Goal: Task Accomplishment & Management: Manage account settings

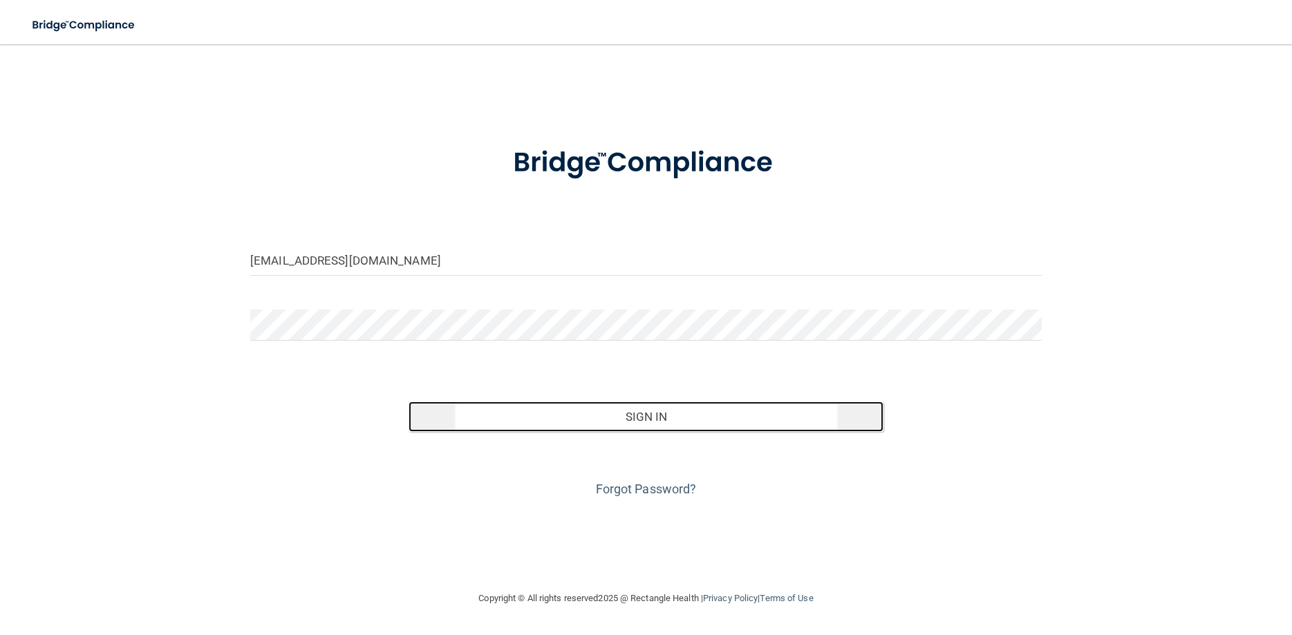
click at [597, 428] on button "Sign In" at bounding box center [646, 417] width 475 height 30
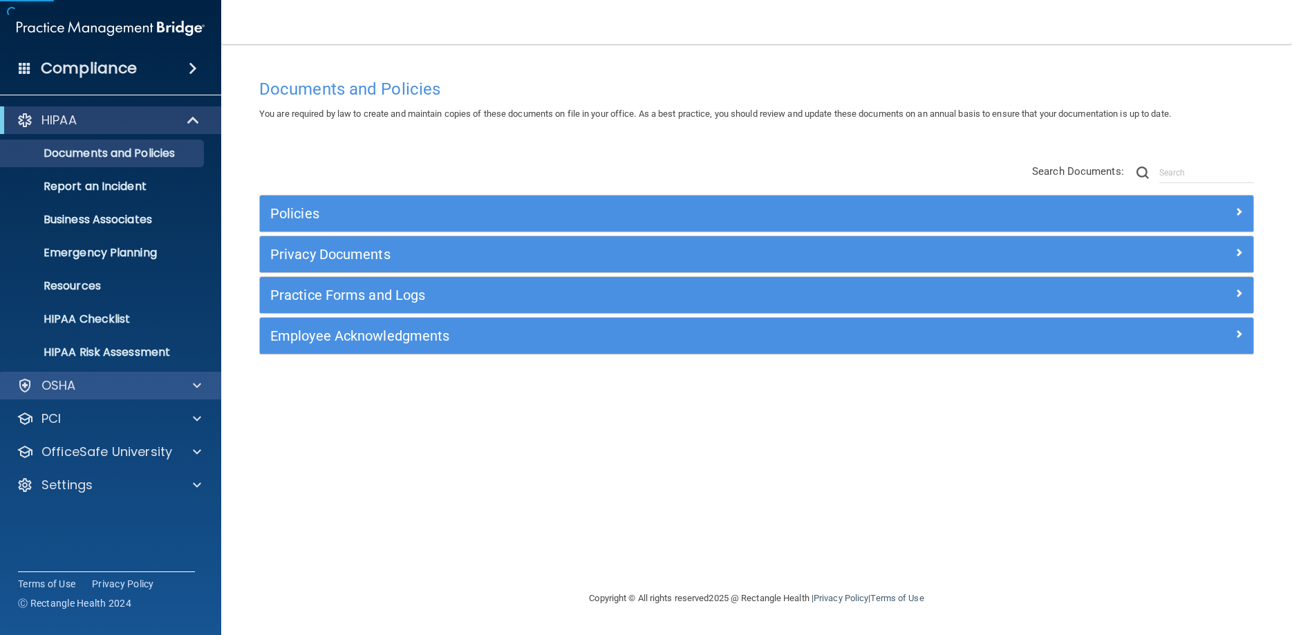
click at [115, 394] on div "OSHA" at bounding box center [111, 386] width 222 height 28
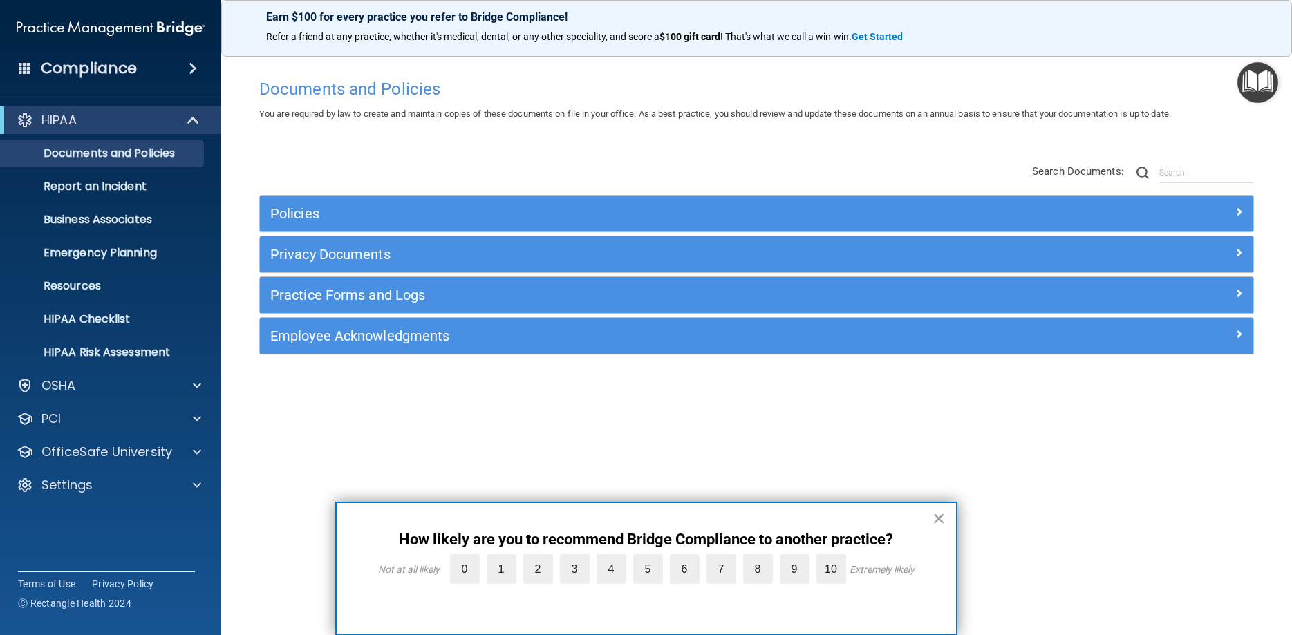
click at [936, 515] on button "×" at bounding box center [938, 518] width 13 height 22
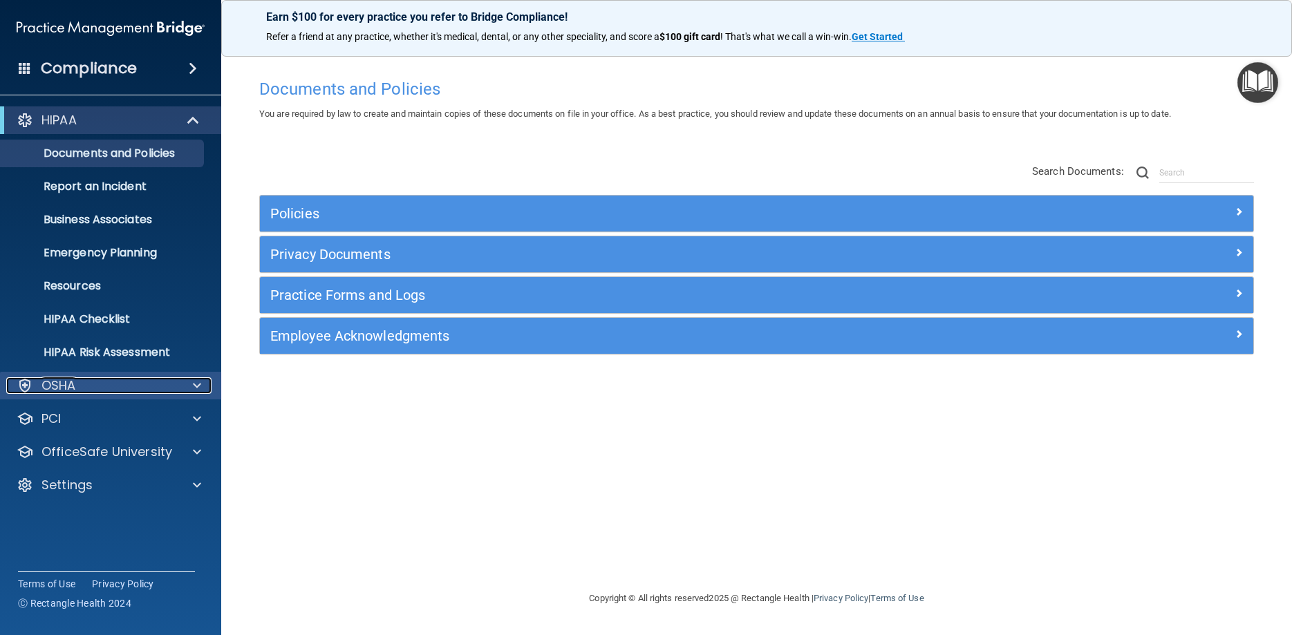
click at [196, 391] on span at bounding box center [197, 385] width 8 height 17
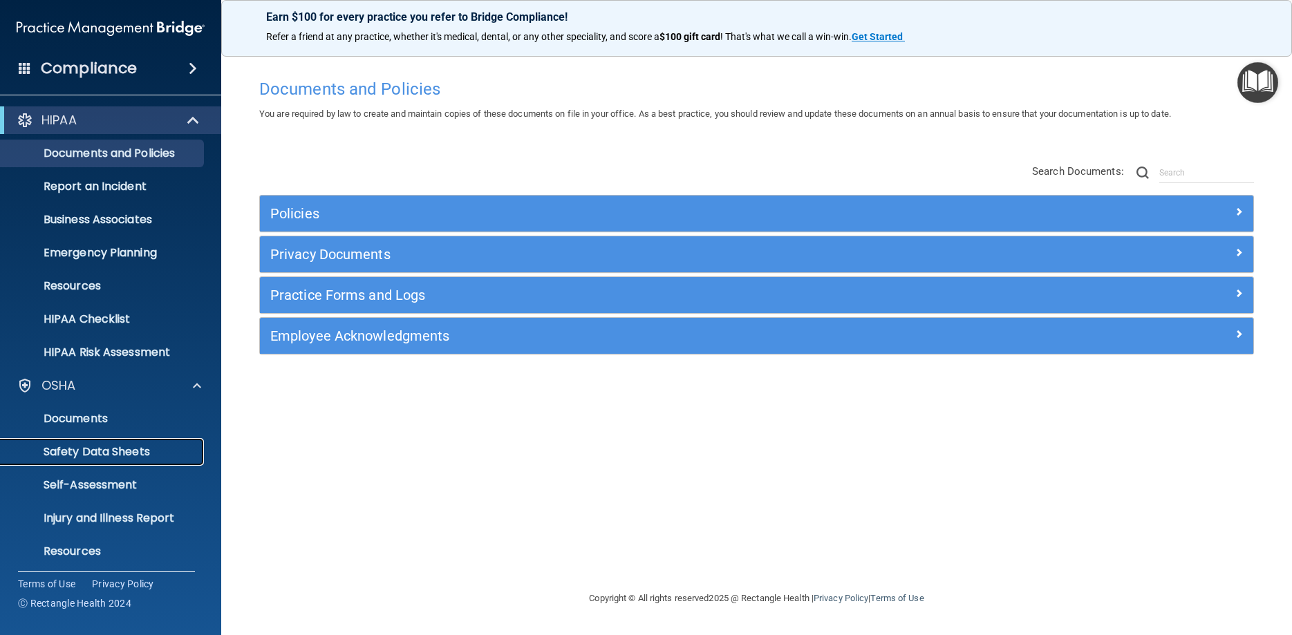
click at [155, 448] on p "Safety Data Sheets" at bounding box center [103, 452] width 189 height 14
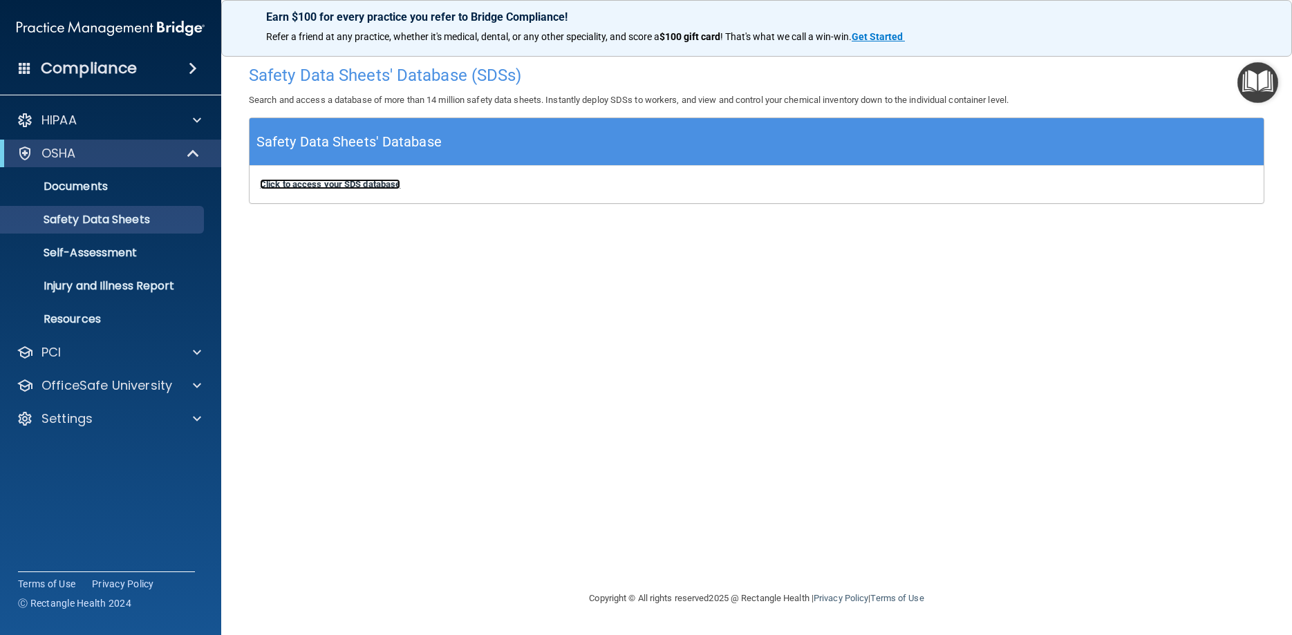
click at [370, 186] on b "Click to access your SDS database" at bounding box center [330, 184] width 140 height 10
click at [98, 256] on p "Self-Assessment" at bounding box center [103, 253] width 189 height 14
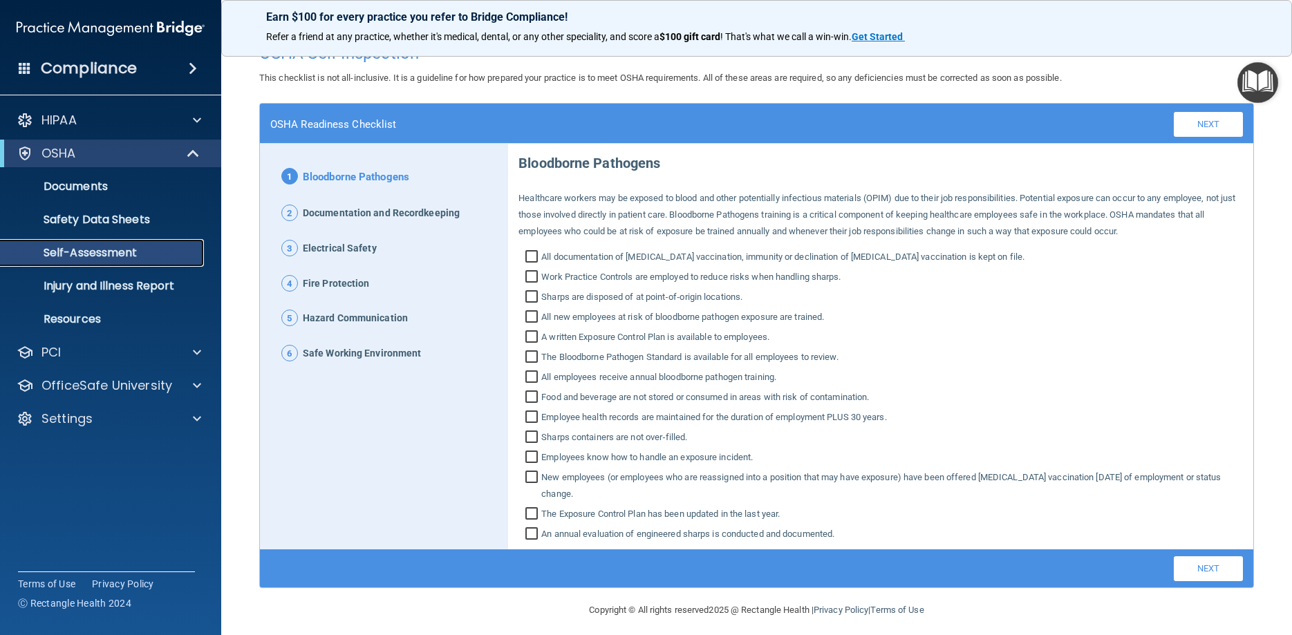
scroll to position [30, 0]
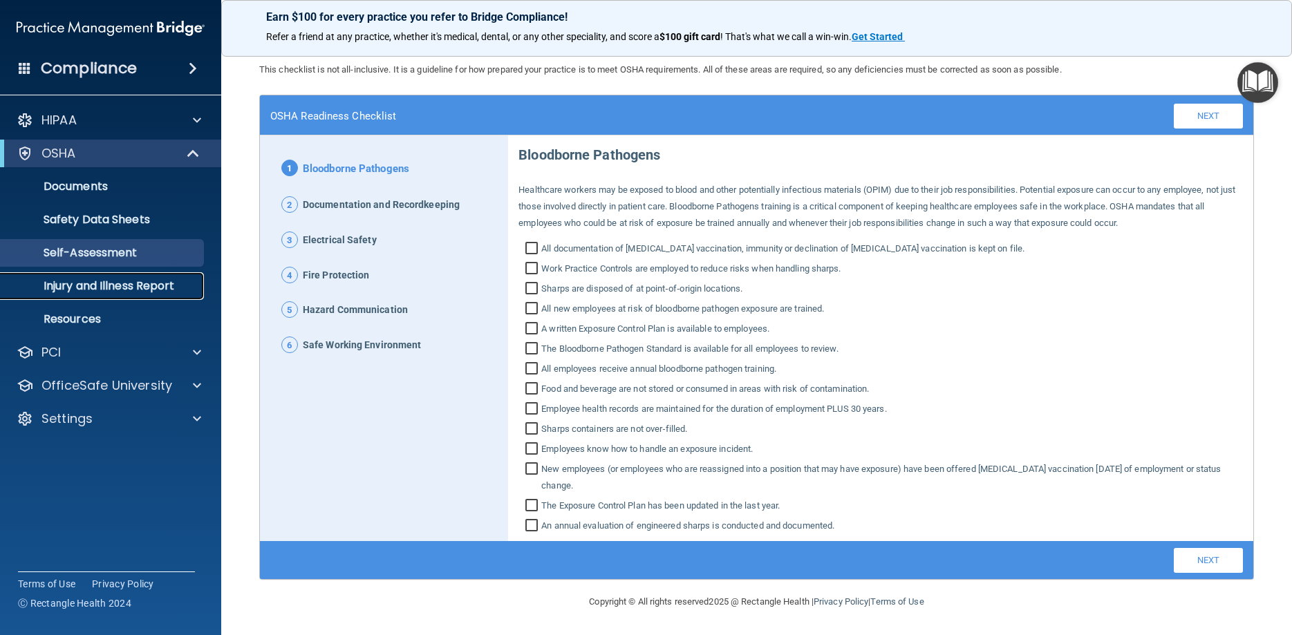
click at [146, 292] on p "Injury and Illness Report" at bounding box center [103, 286] width 189 height 14
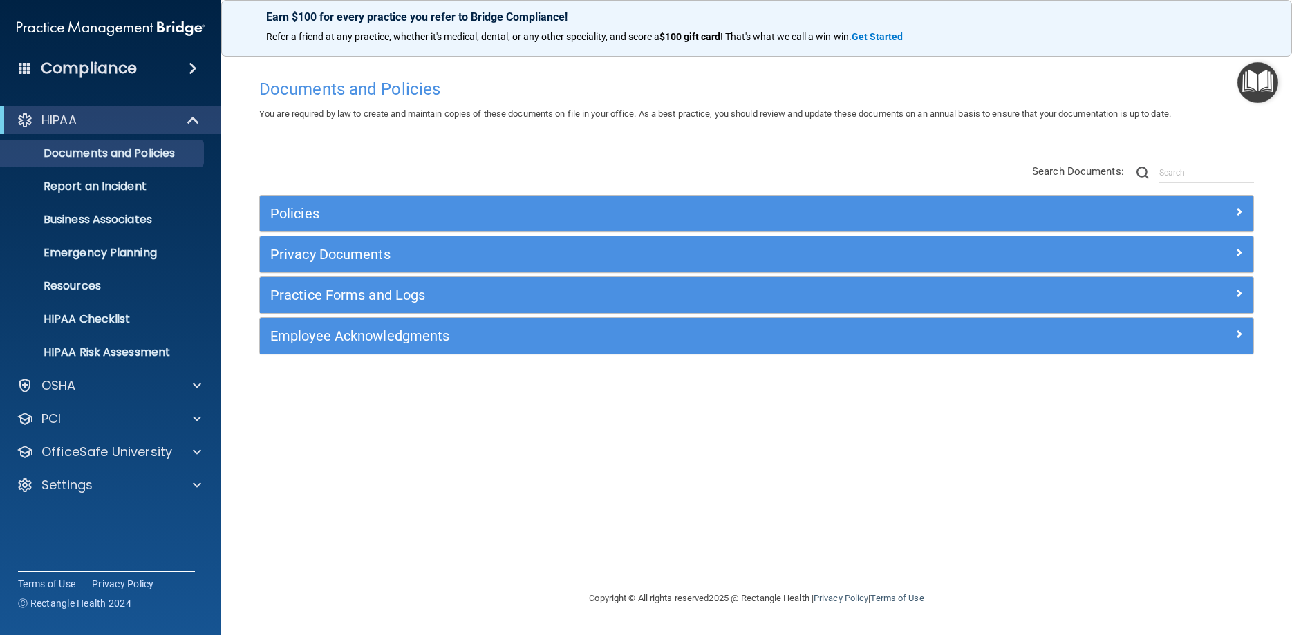
click at [1257, 206] on div "Policies Select All (Unselect 0) Unselect All Print Selected (0) Acceptable Use…" at bounding box center [756, 283] width 1015 height 176
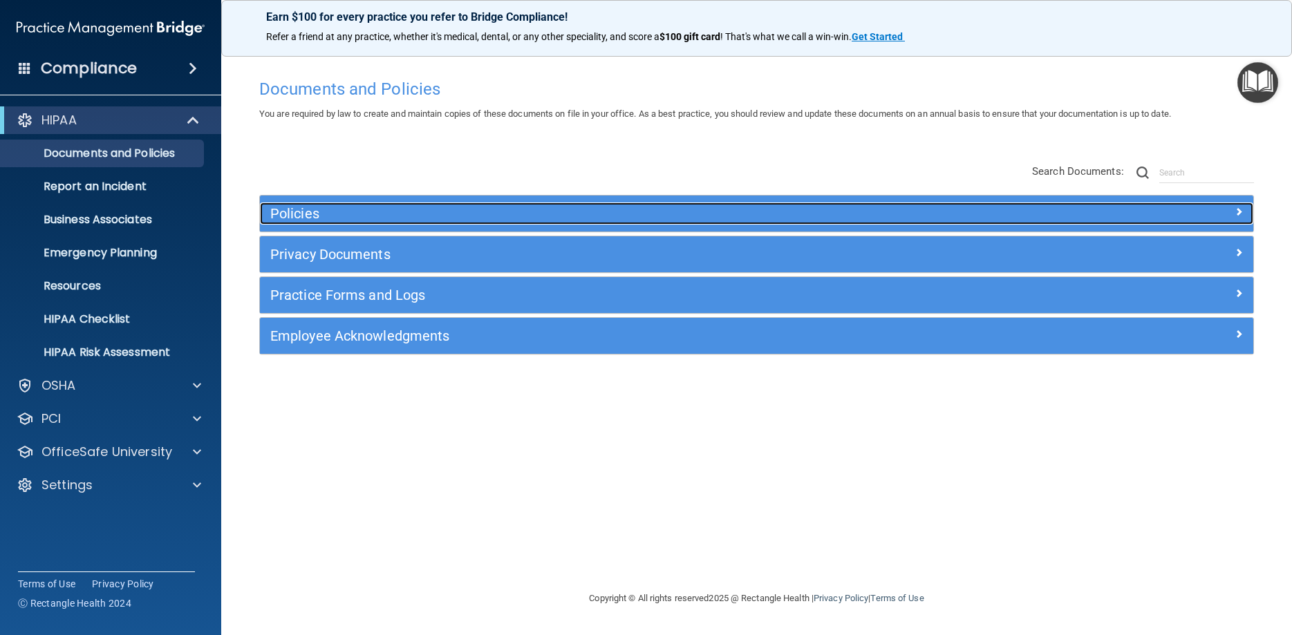
click at [1238, 211] on span at bounding box center [1239, 211] width 8 height 17
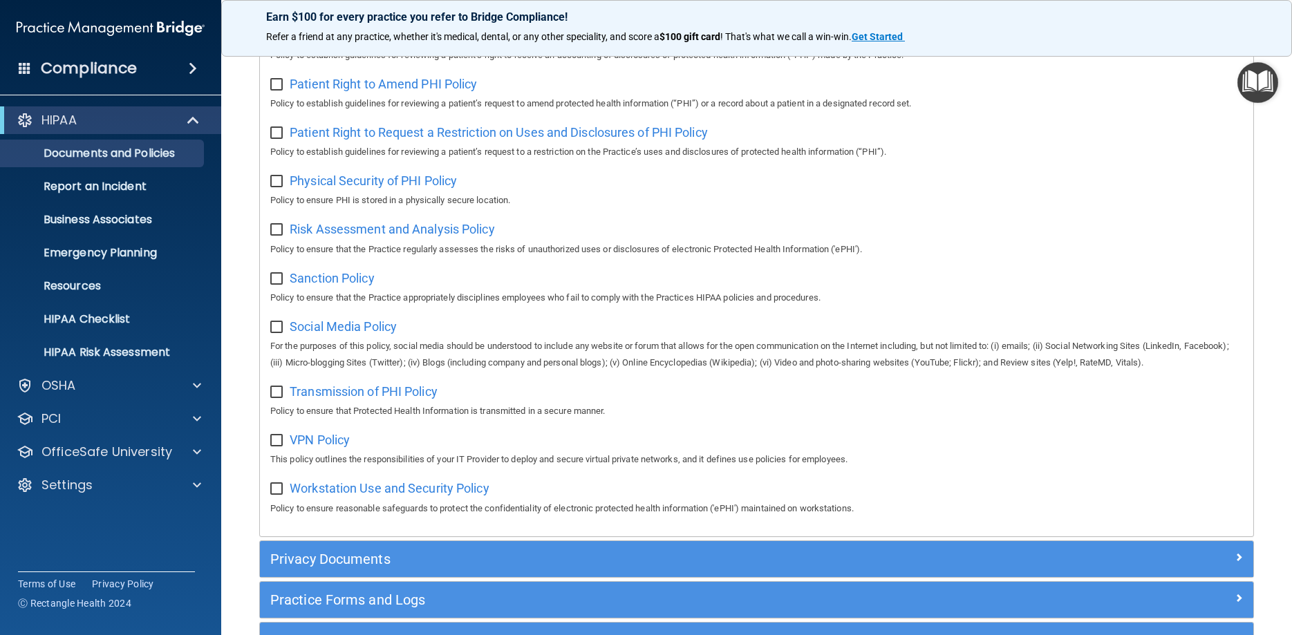
scroll to position [910, 0]
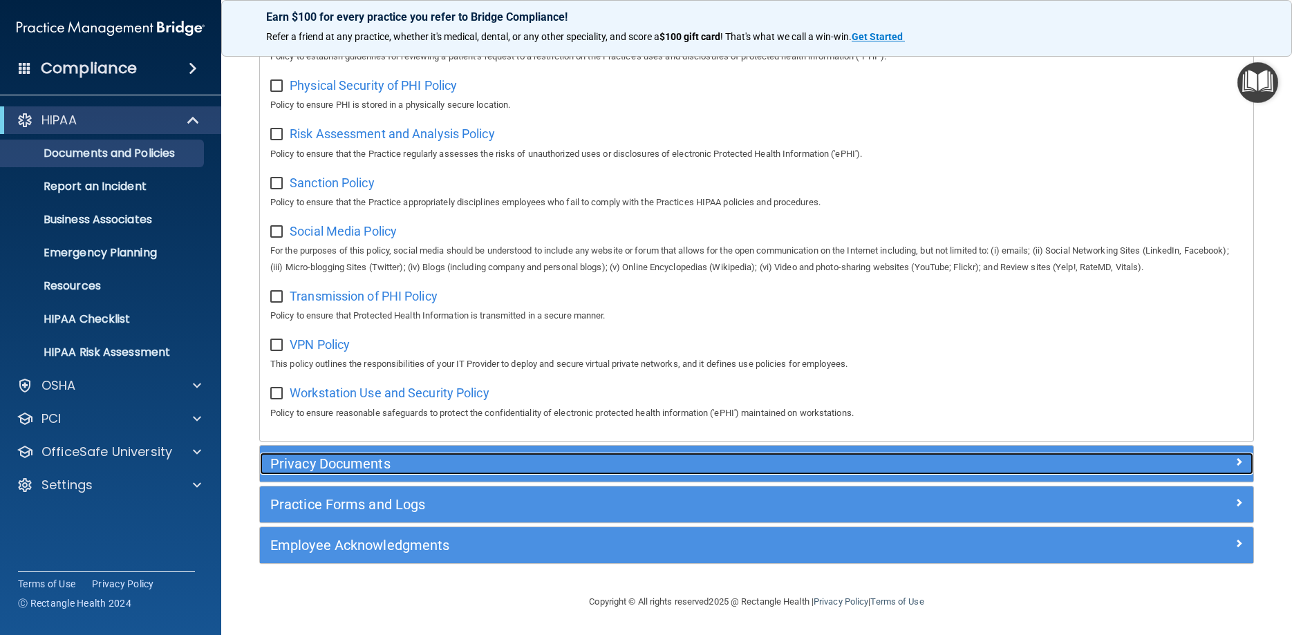
click at [997, 460] on div "Privacy Documents" at bounding box center [632, 464] width 745 height 22
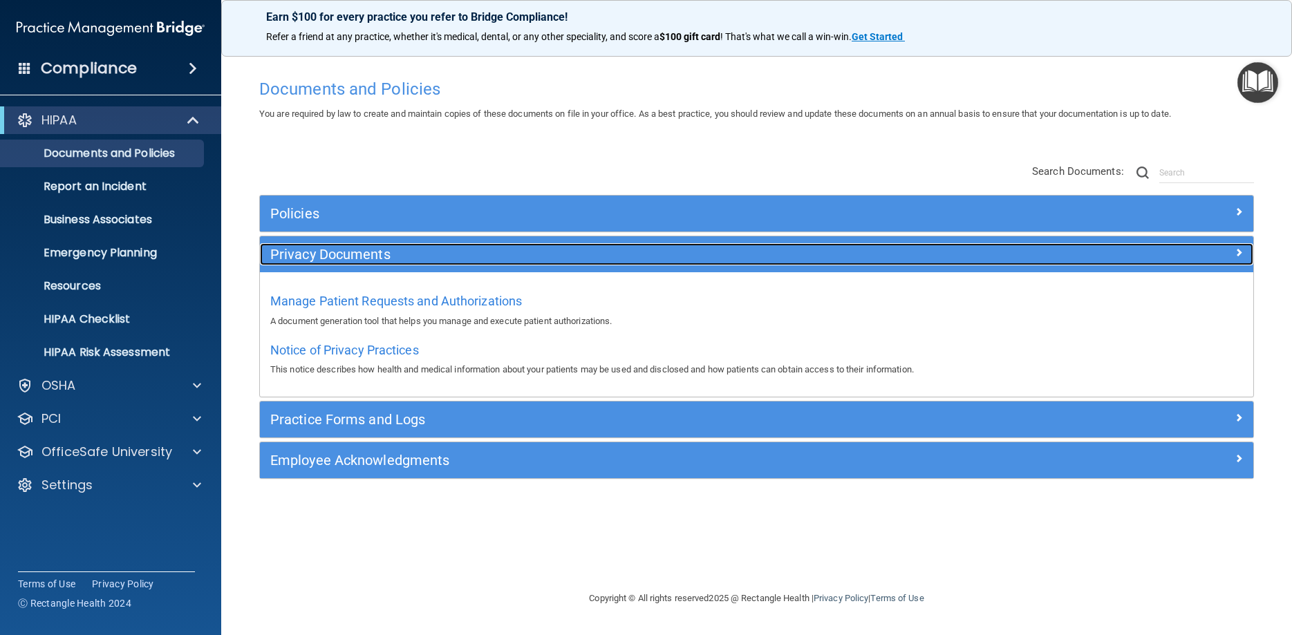
scroll to position [0, 0]
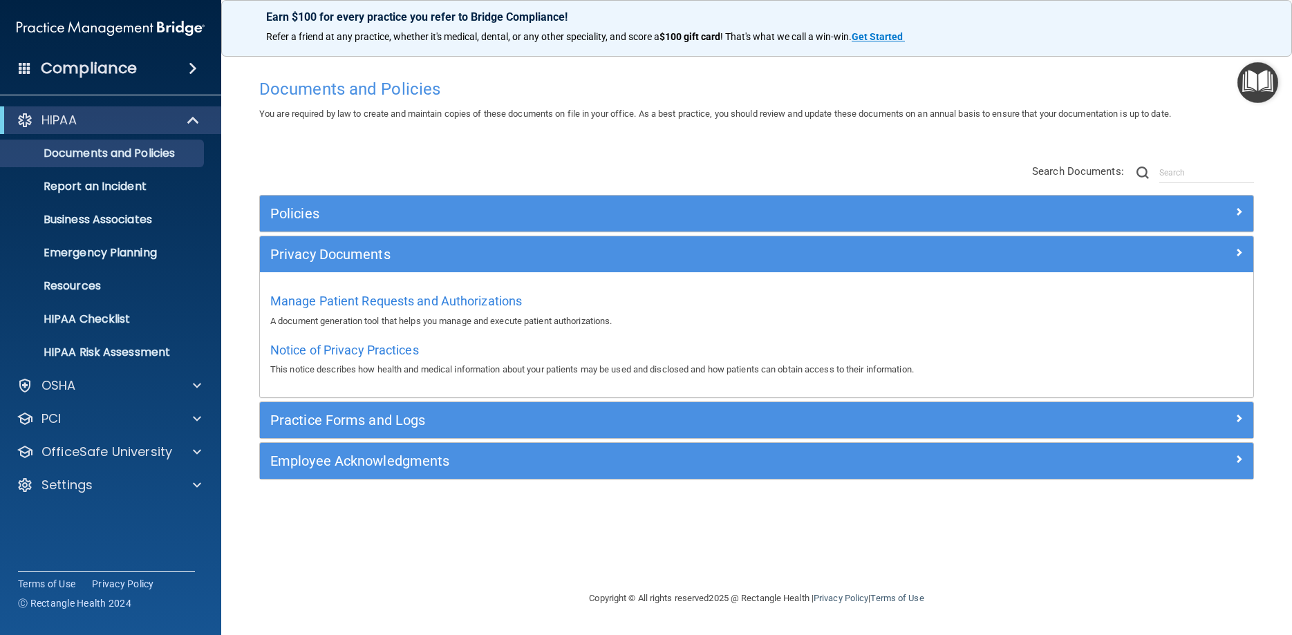
click at [993, 450] on div "Employee Acknowledgments" at bounding box center [756, 461] width 993 height 36
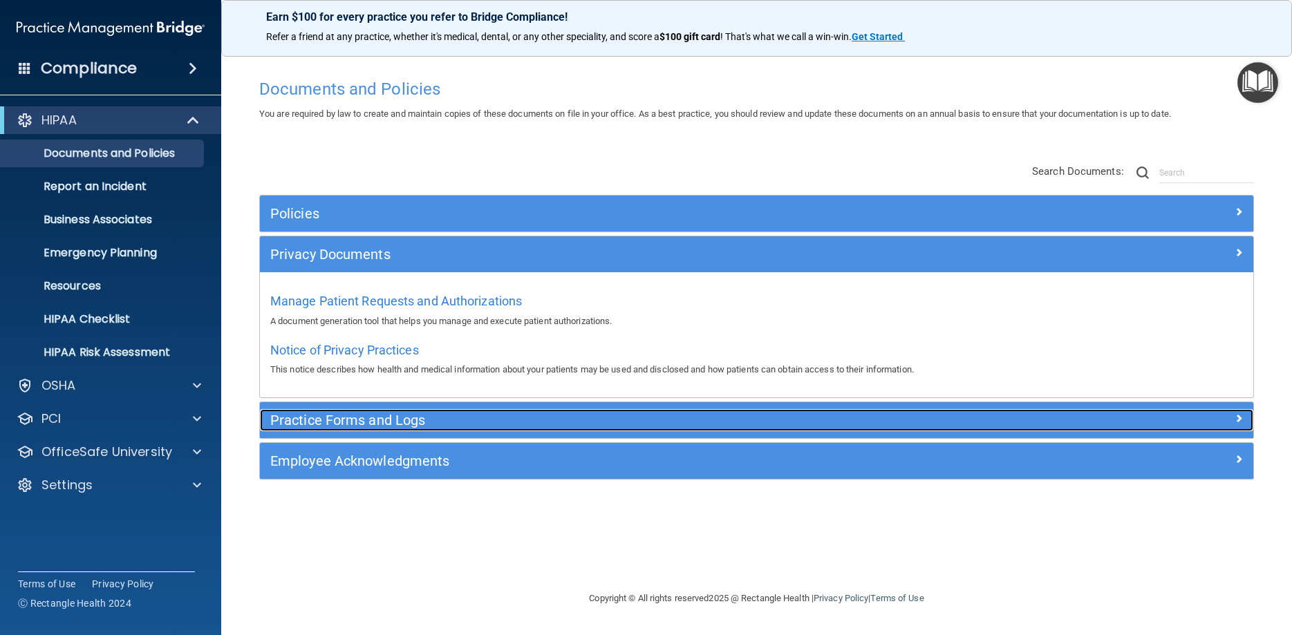
click at [995, 414] on div "Practice Forms and Logs" at bounding box center [632, 420] width 745 height 22
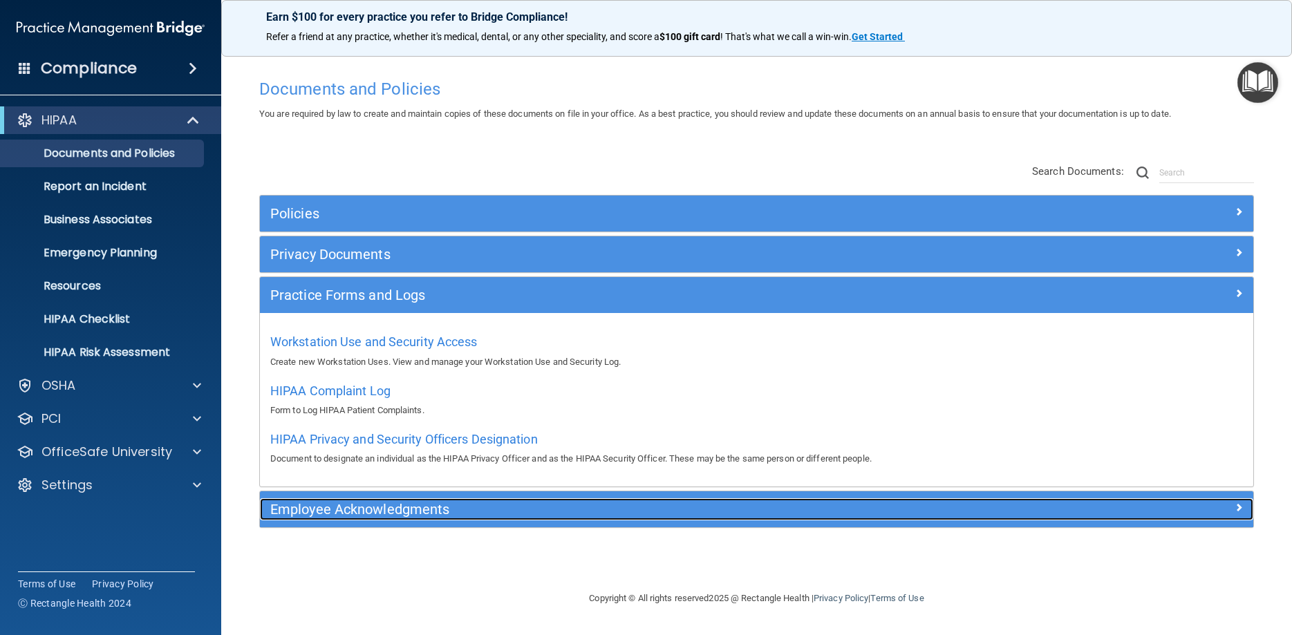
click at [972, 517] on h5 "Employee Acknowledgments" at bounding box center [632, 509] width 724 height 15
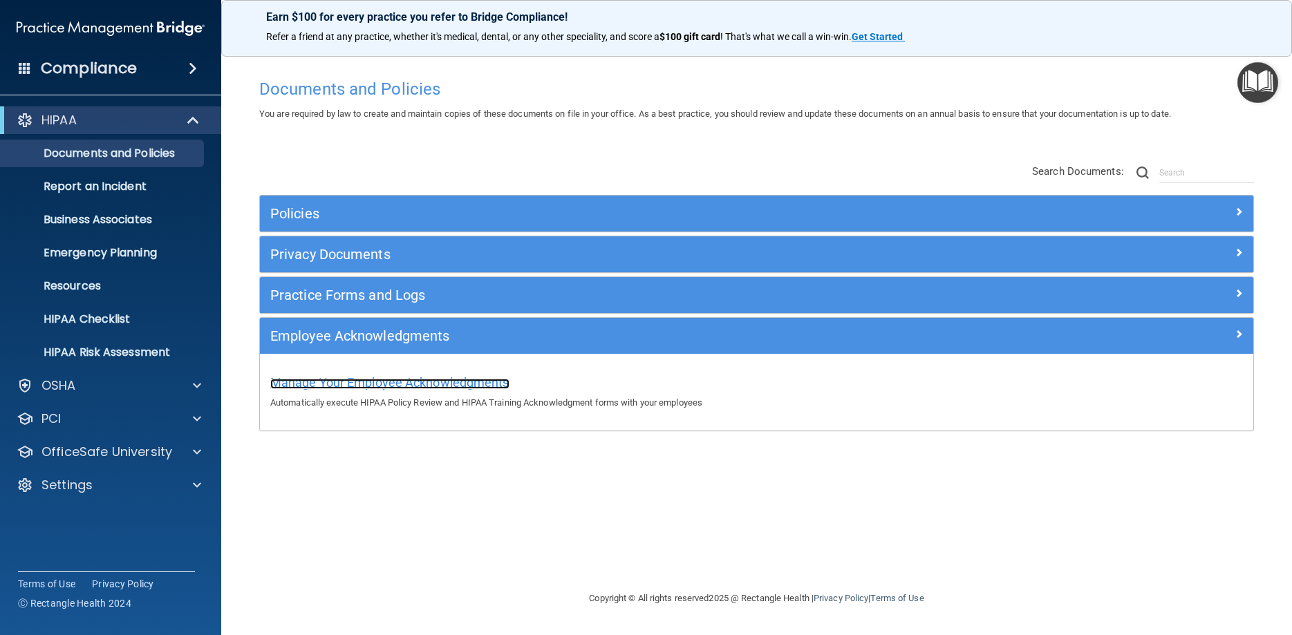
click at [417, 382] on span "Manage Your Employee Acknowledgments" at bounding box center [389, 382] width 239 height 15
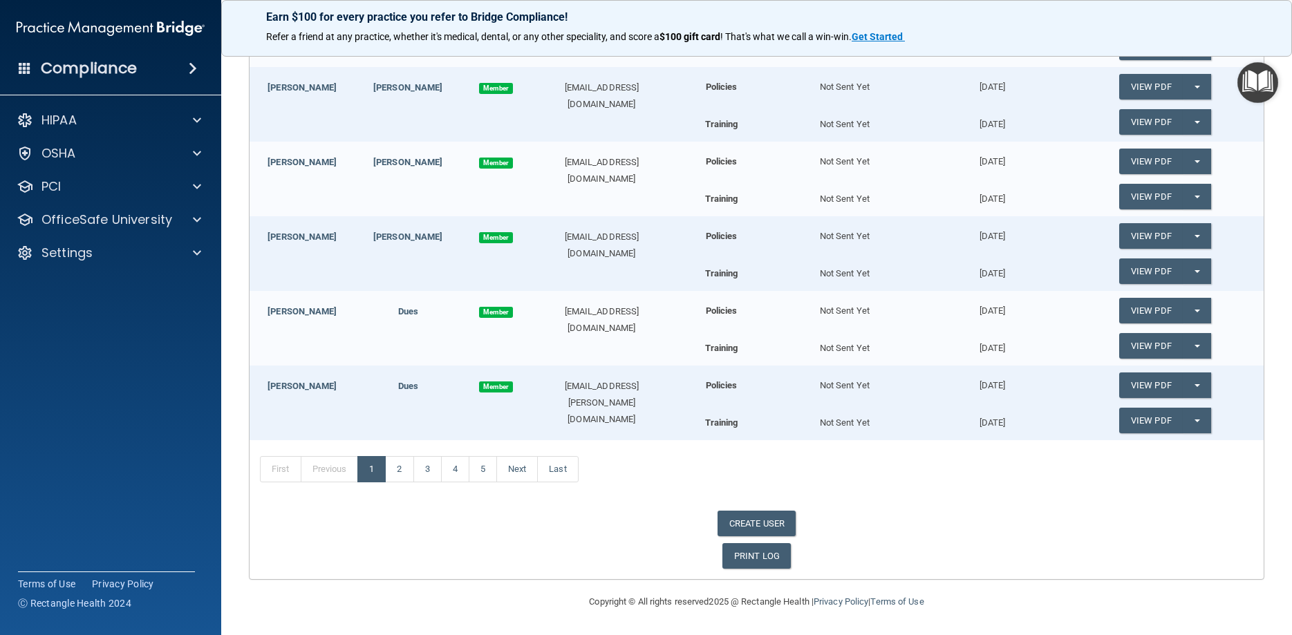
scroll to position [631, 0]
click at [400, 468] on link "2" at bounding box center [399, 469] width 28 height 26
click at [422, 469] on link "3" at bounding box center [427, 469] width 28 height 26
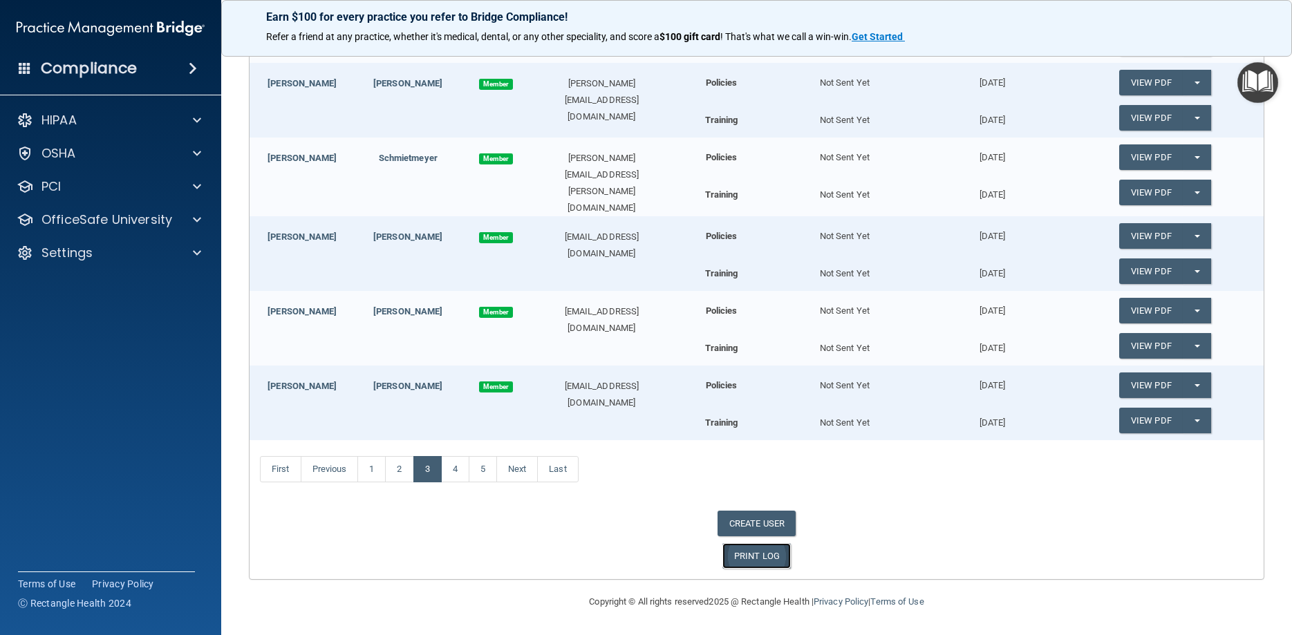
click at [735, 561] on link "PRINT LOG" at bounding box center [756, 556] width 68 height 26
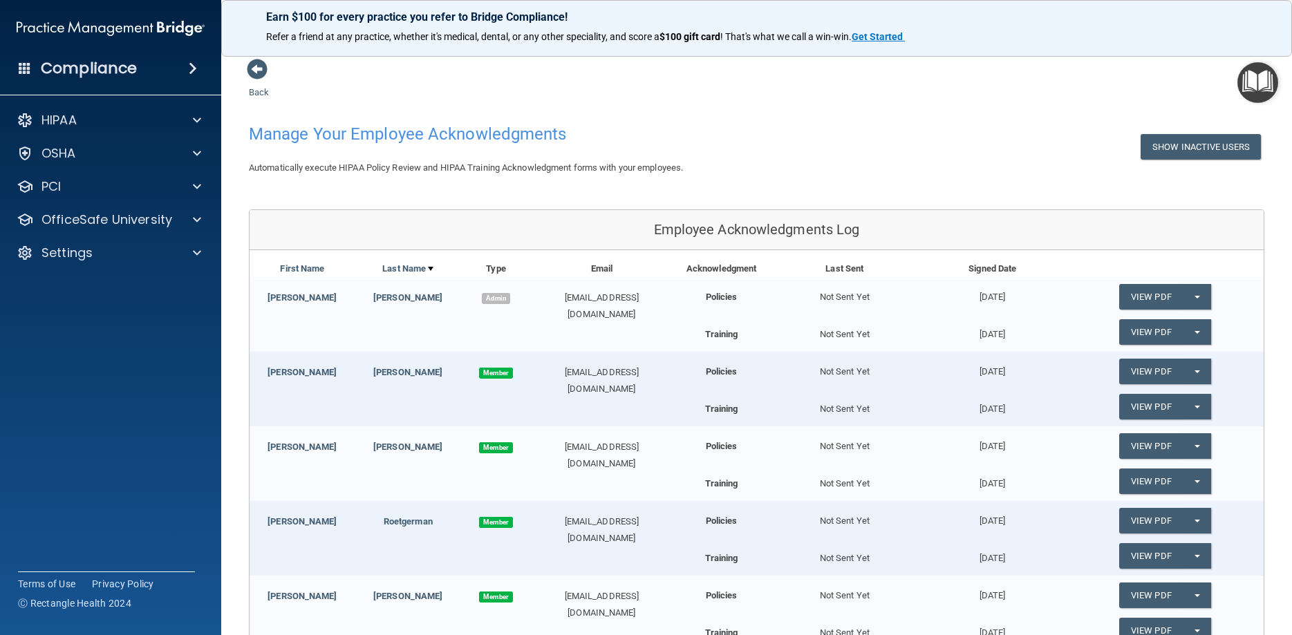
click at [189, 66] on span at bounding box center [193, 68] width 8 height 17
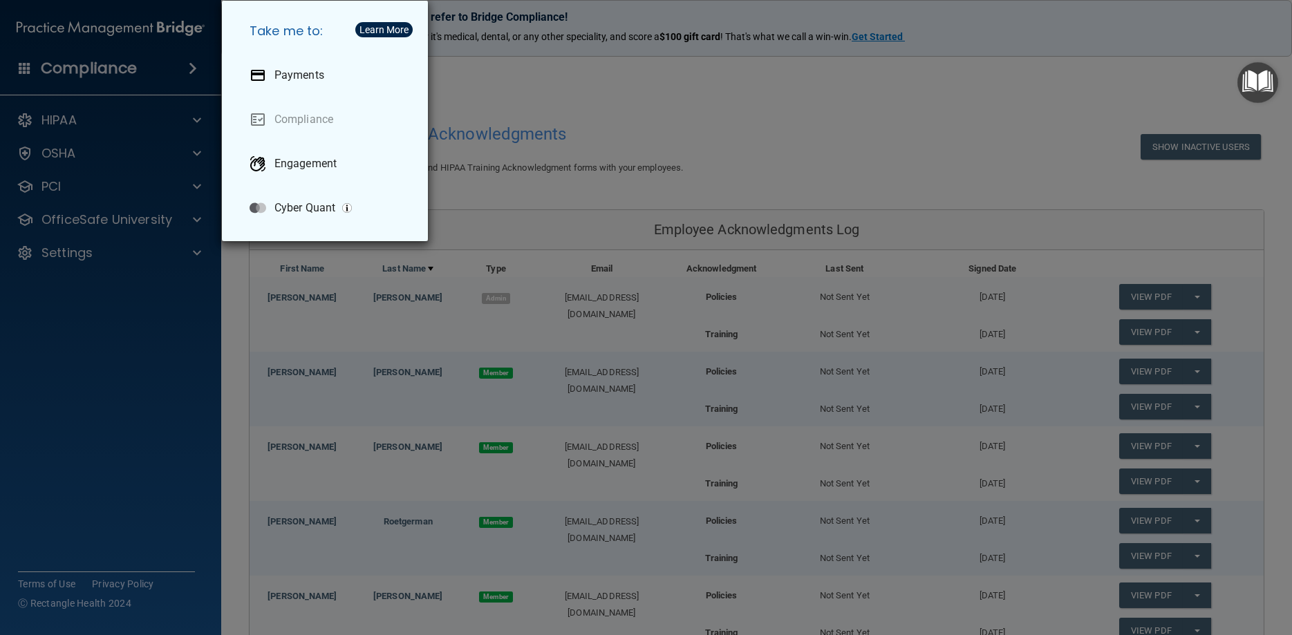
click at [98, 122] on div "Take me to: Payments Compliance Engagement Cyber Quant" at bounding box center [646, 317] width 1292 height 635
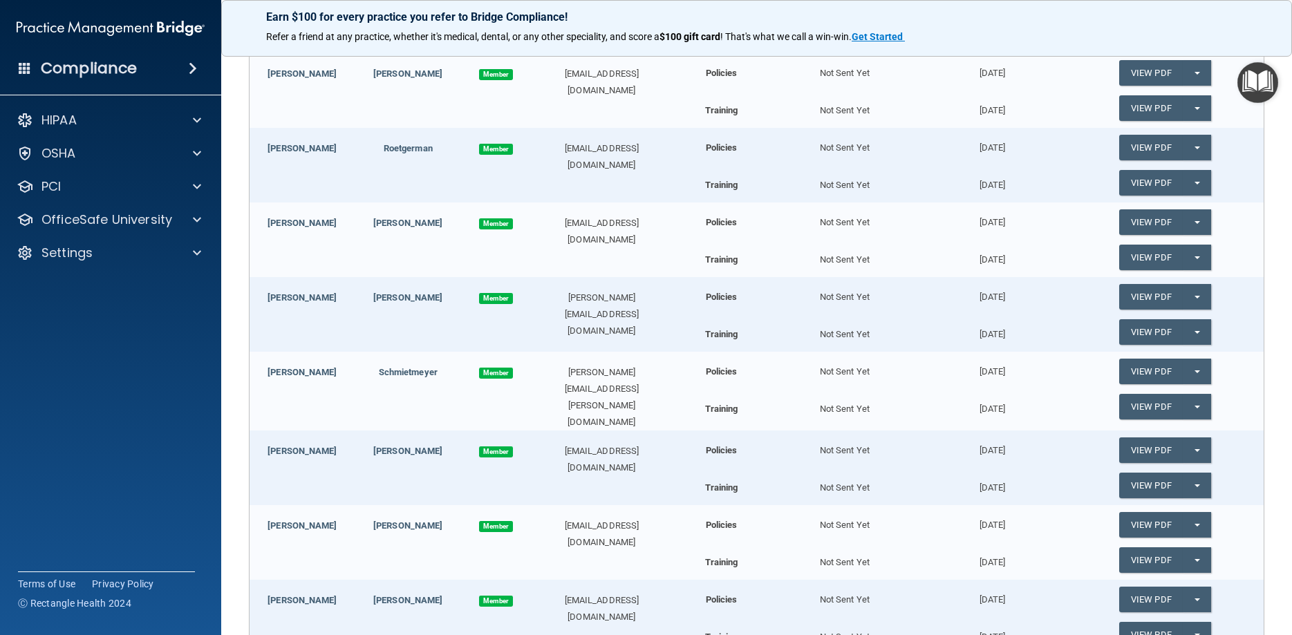
scroll to position [62, 0]
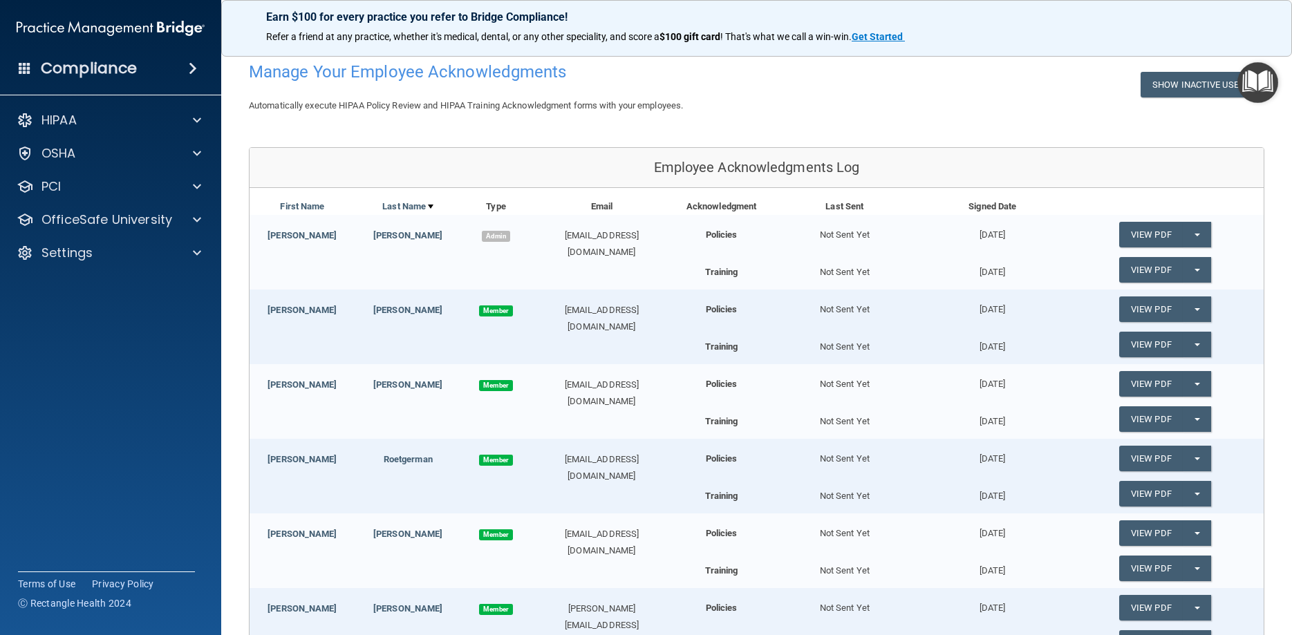
click at [66, 28] on img at bounding box center [111, 29] width 188 height 28
click at [65, 115] on p "HIPAA" at bounding box center [58, 120] width 35 height 17
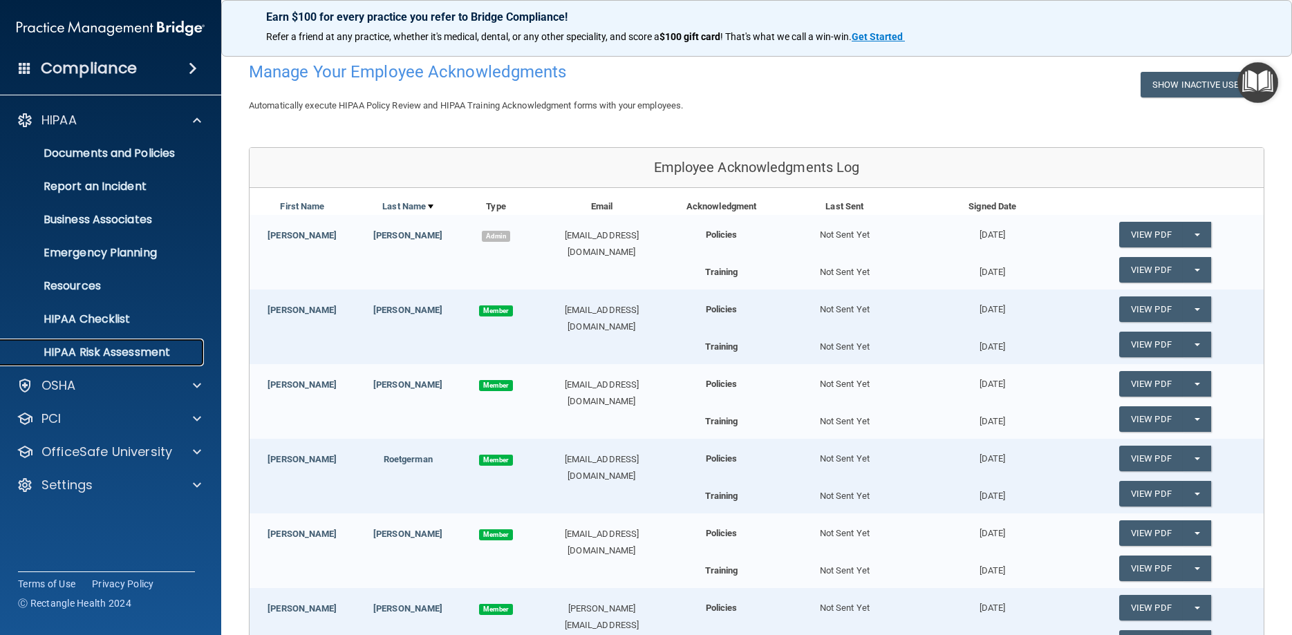
click at [69, 348] on p "HIPAA Risk Assessment" at bounding box center [103, 353] width 189 height 14
